Goal: Find specific page/section

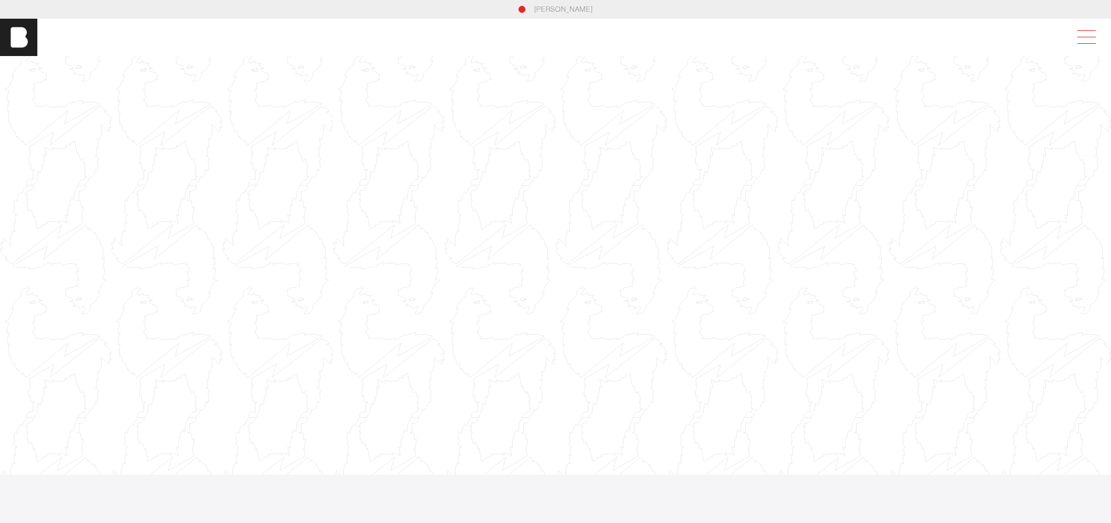
click at [1098, 36] on span at bounding box center [1084, 37] width 27 height 21
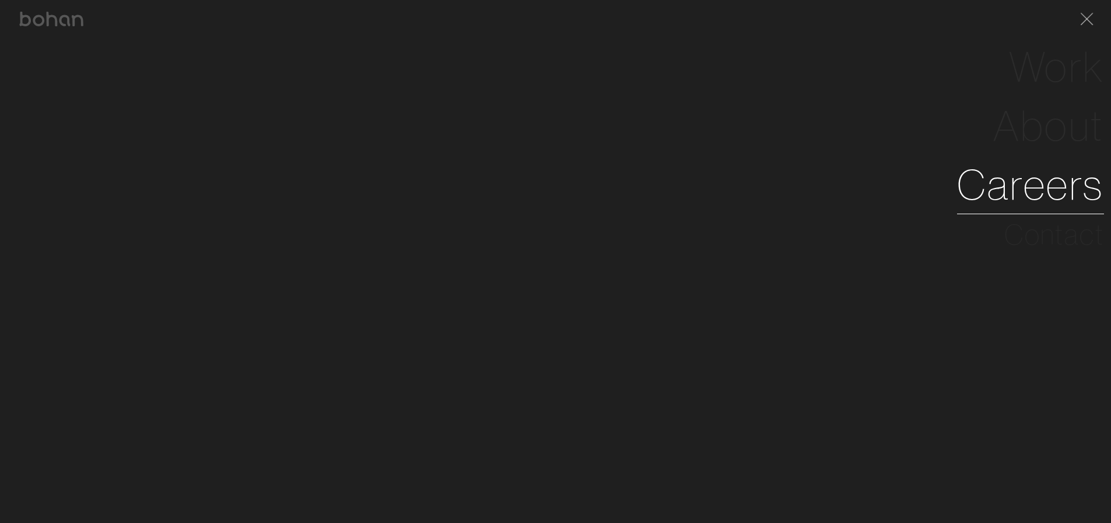
click at [1043, 176] on link "Careers" at bounding box center [1030, 184] width 147 height 59
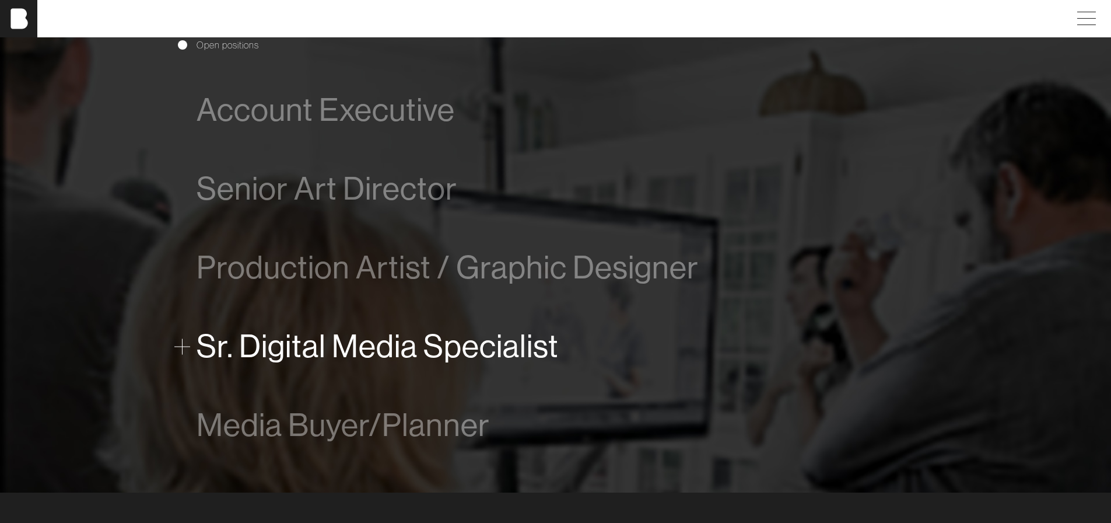
scroll to position [875, 0]
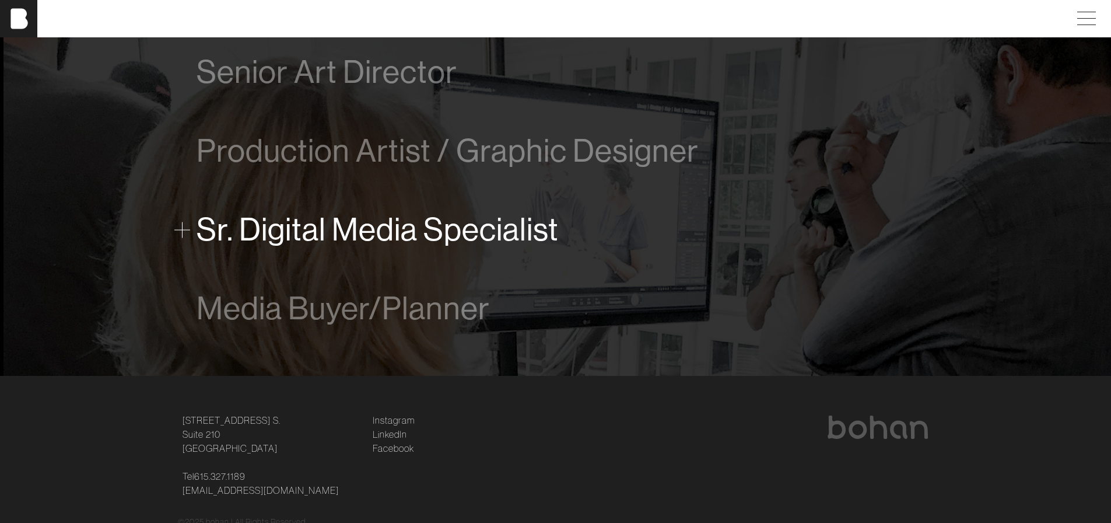
click at [199, 237] on span "Sr. Digital Media Specialist" at bounding box center [378, 230] width 362 height 36
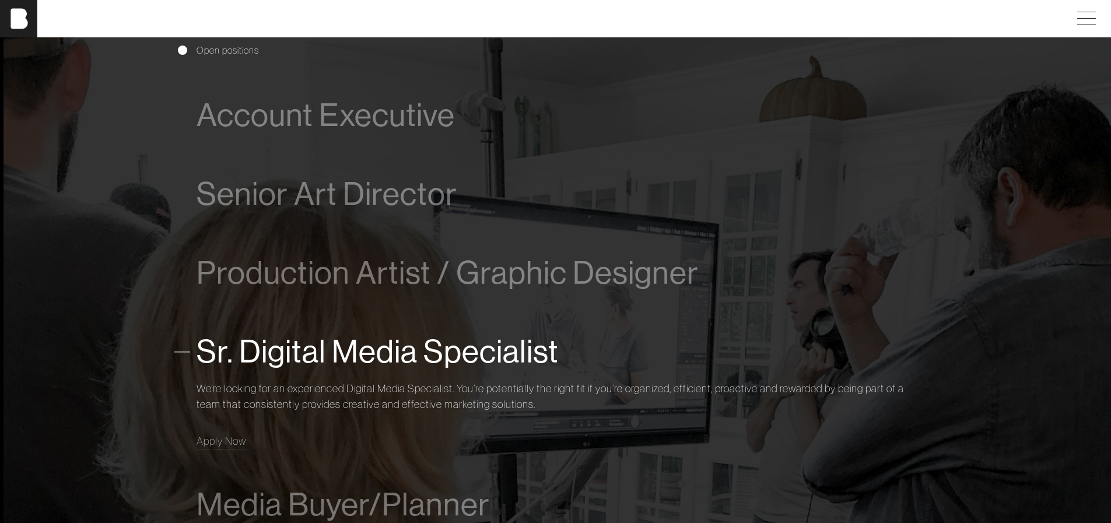
scroll to position [742, 0]
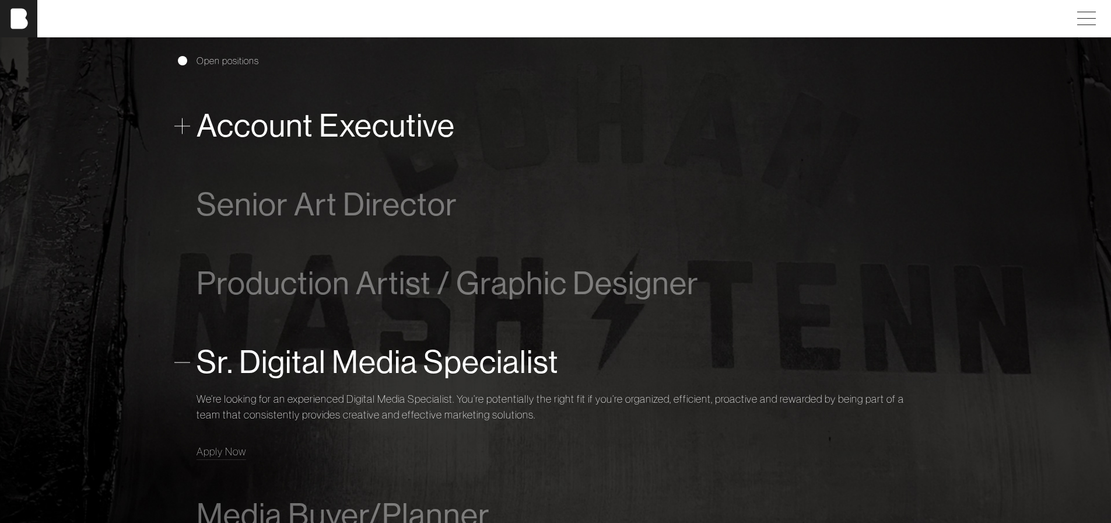
click at [366, 122] on span "Account Executive" at bounding box center [326, 126] width 258 height 36
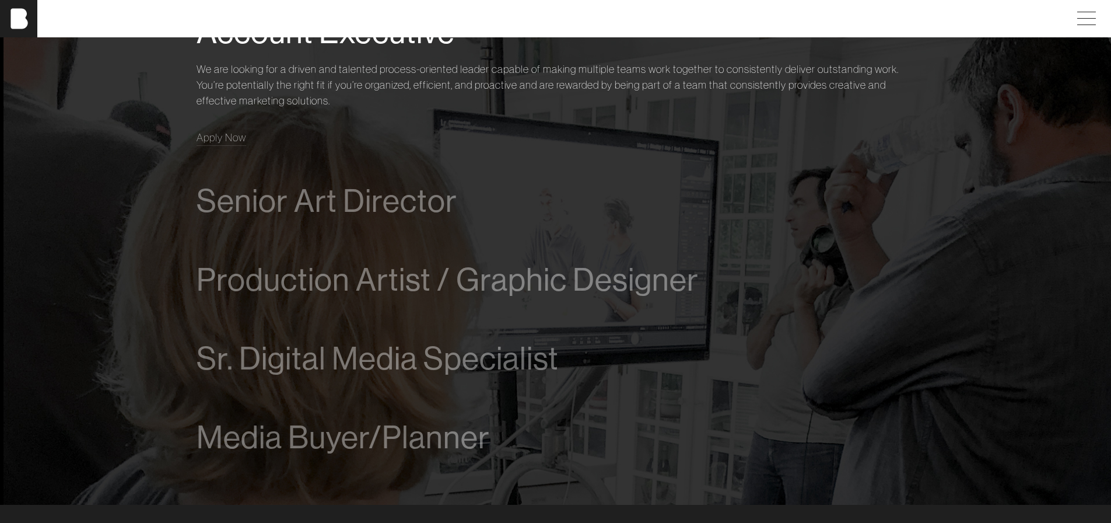
scroll to position [894, 0]
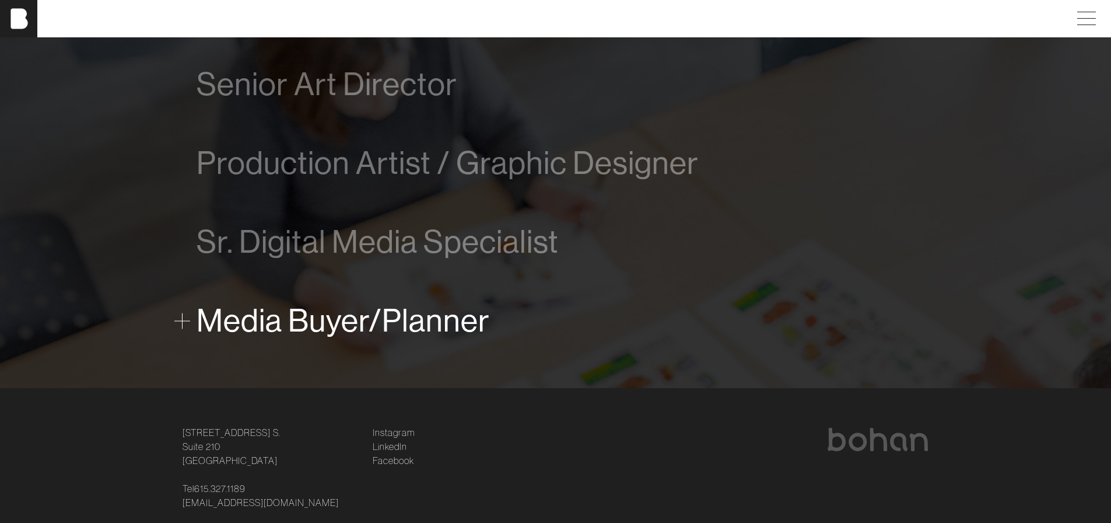
click at [320, 320] on span "Media Buyer/Planner" at bounding box center [343, 321] width 293 height 36
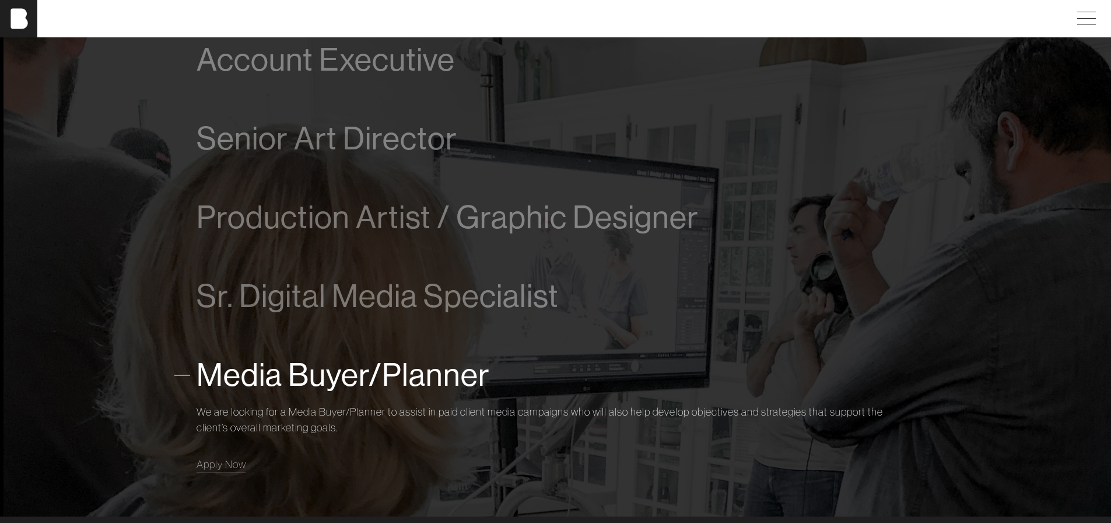
scroll to position [742, 0]
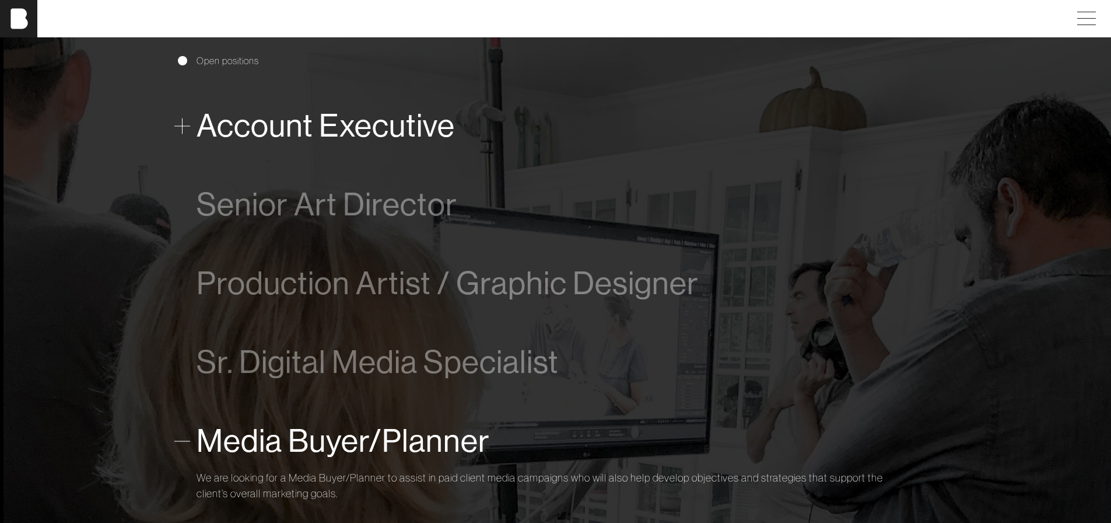
click at [374, 118] on span "Account Executive" at bounding box center [326, 126] width 258 height 36
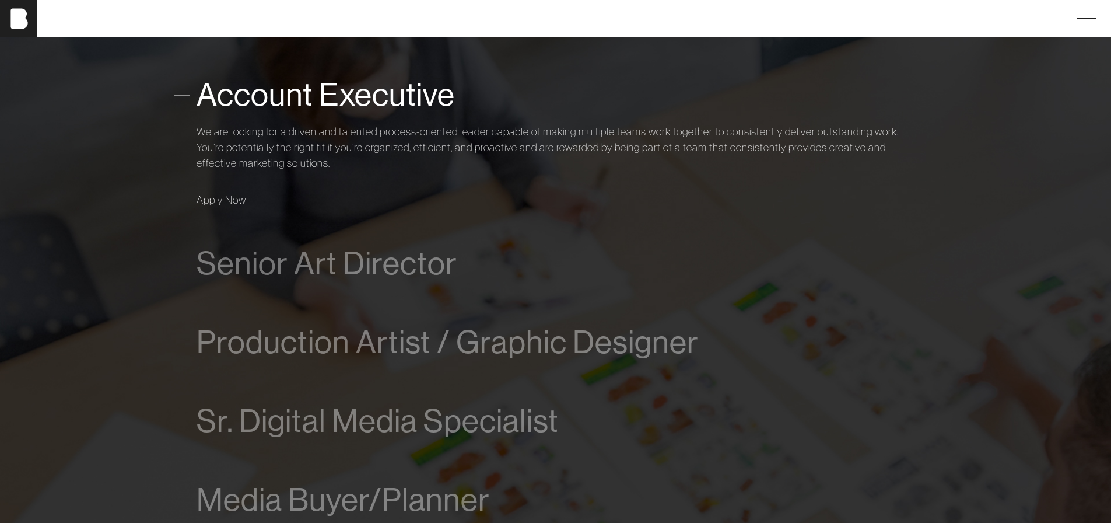
click at [229, 196] on span "Apply Now" at bounding box center [222, 199] width 50 height 13
